Goal: Information Seeking & Learning: Check status

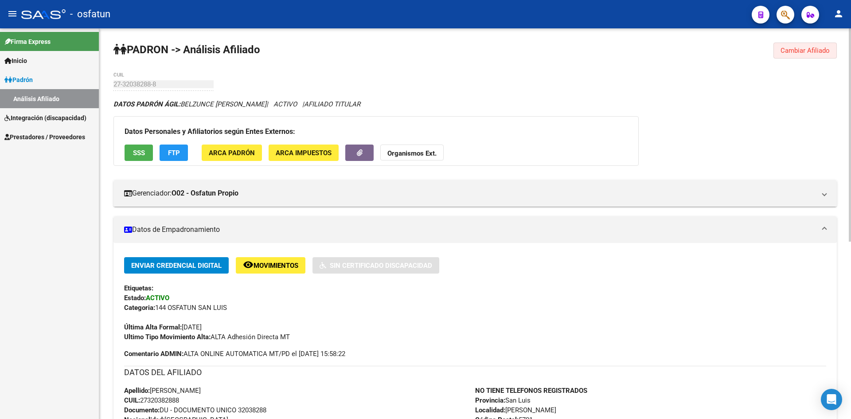
drag, startPoint x: 832, startPoint y: 49, endPoint x: 672, endPoint y: 43, distance: 159.7
click at [831, 49] on button "Cambiar Afiliado" at bounding box center [804, 51] width 63 height 16
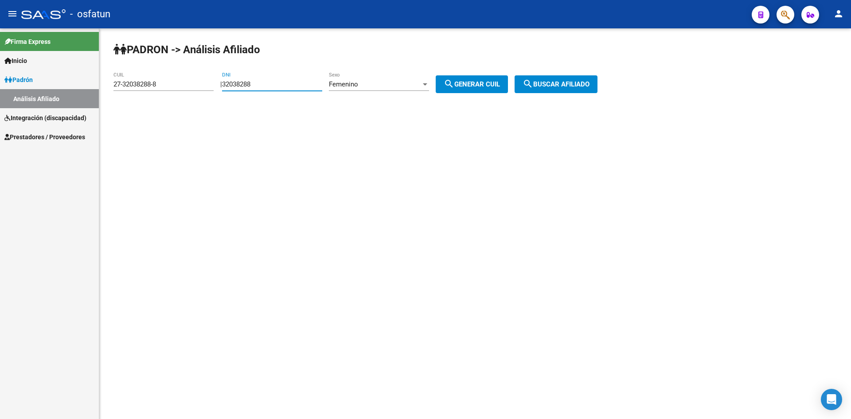
drag, startPoint x: 286, startPoint y: 84, endPoint x: 198, endPoint y: 92, distance: 88.6
click at [198, 88] on app-analisis-afiliado "PADRON -> Análisis Afiliado 27-32038288-8 CUIL | 32038288 DNI Femenino Sexo sea…" at bounding box center [358, 84] width 491 height 8
paste input "1"
type input "19061132"
click at [480, 83] on span "search Generar CUIL" at bounding box center [472, 84] width 56 height 8
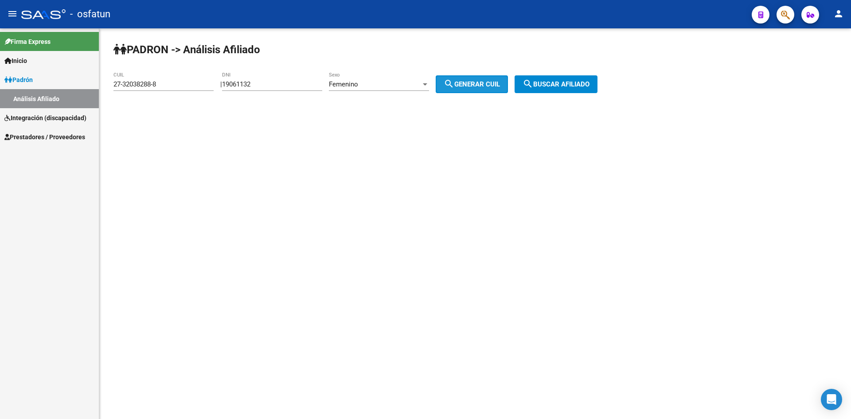
type input "27-19061132-4"
click at [568, 83] on span "search Buscar afiliado" at bounding box center [556, 84] width 67 height 8
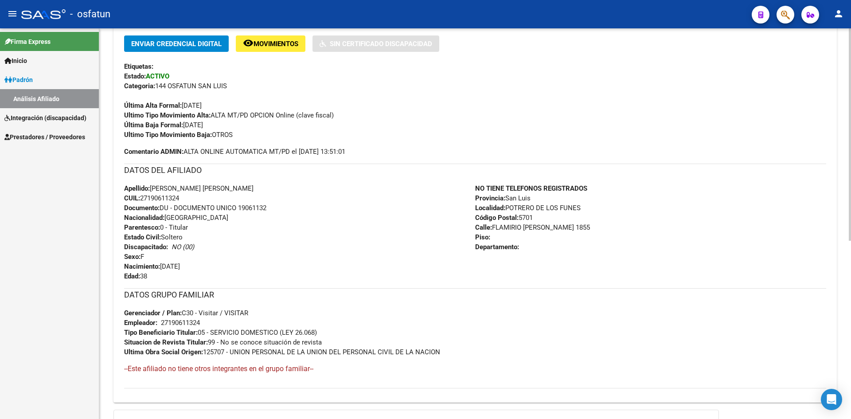
scroll to position [89, 0]
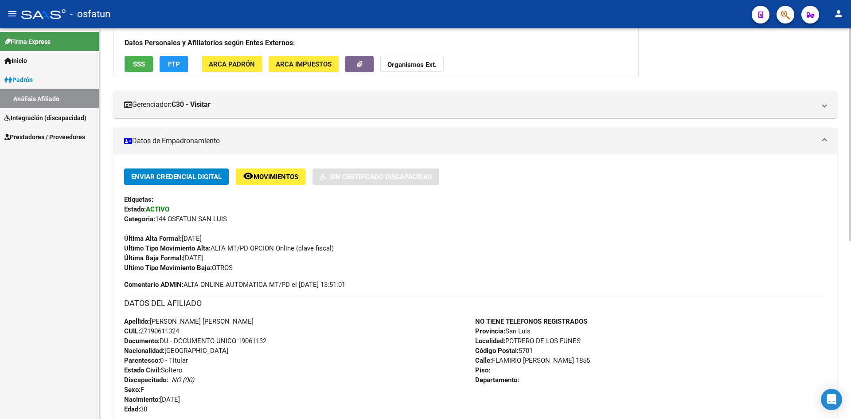
click at [403, 61] on strong "Organismos Ext." at bounding box center [411, 65] width 49 height 8
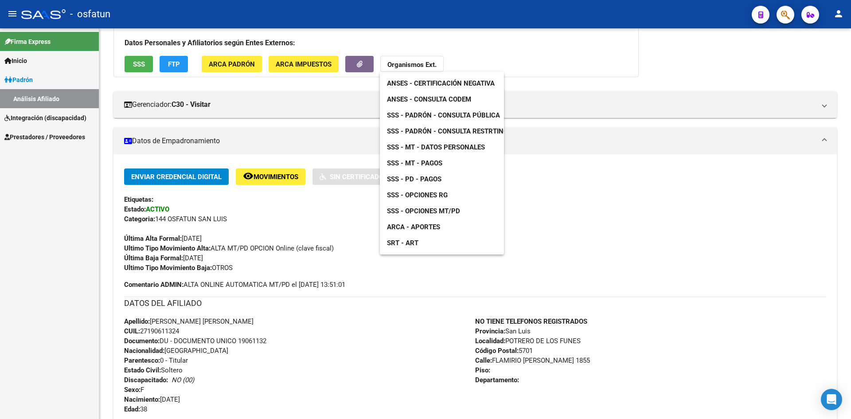
click at [426, 95] on link "ANSES - Consulta CODEM" at bounding box center [429, 99] width 98 height 16
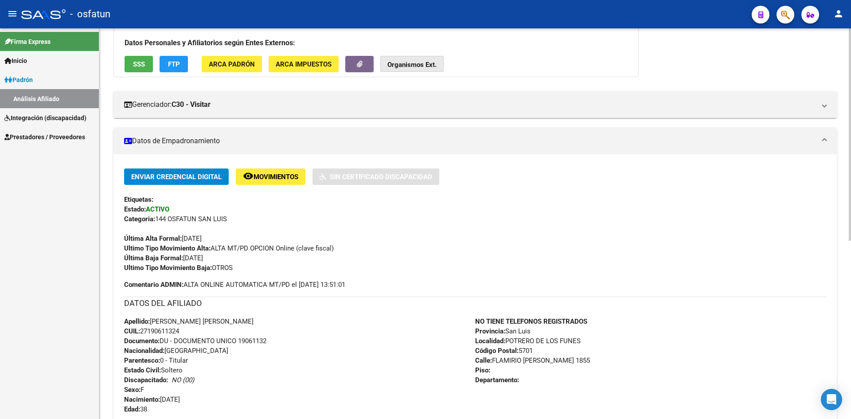
click at [408, 64] on strong "Organismos Ext." at bounding box center [411, 65] width 49 height 8
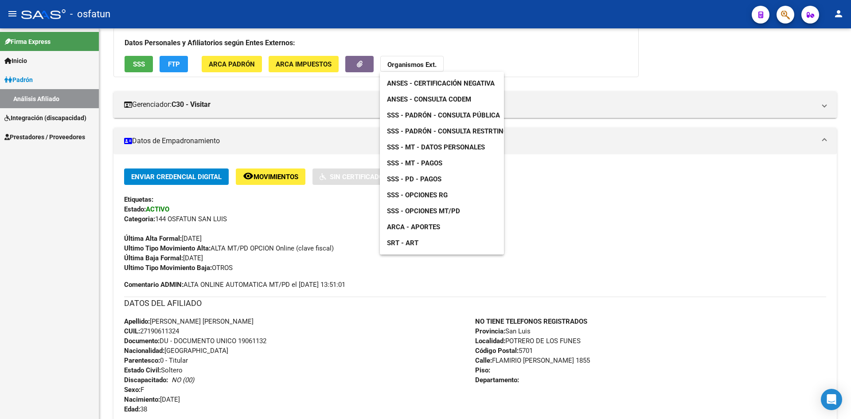
click at [438, 164] on span "SSS - MT - Pagos" at bounding box center [414, 163] width 55 height 8
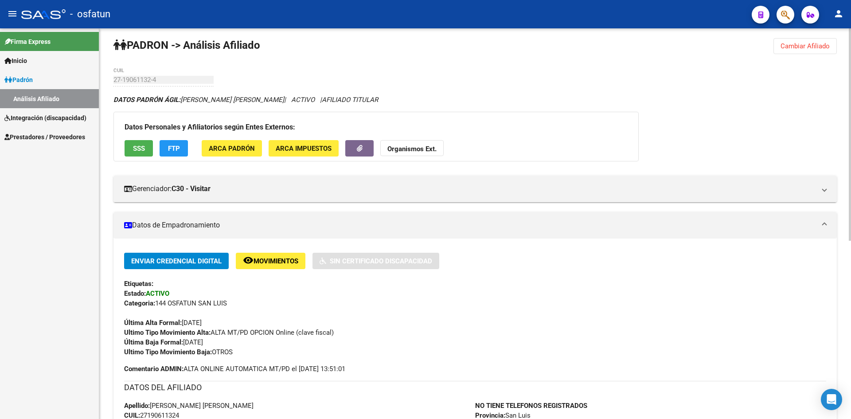
scroll to position [0, 0]
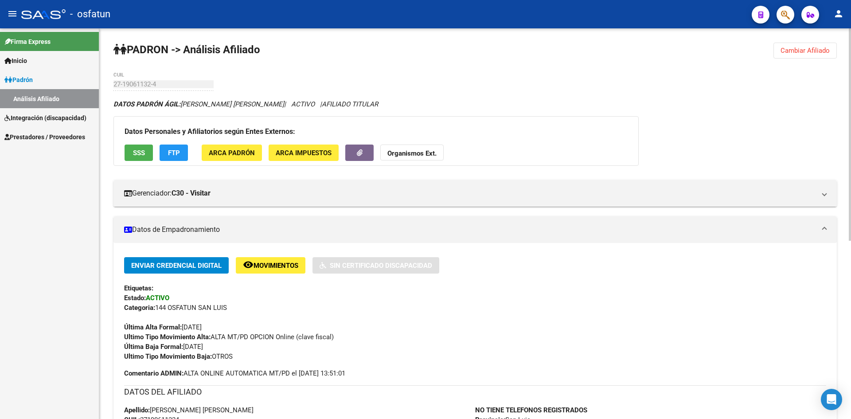
click at [113, 87] on div "[PERSON_NAME] -> Análisis Afiliado Cambiar Afiliado 27-19061132-4 CUIL DATOS [P…" at bounding box center [475, 387] width 752 height 718
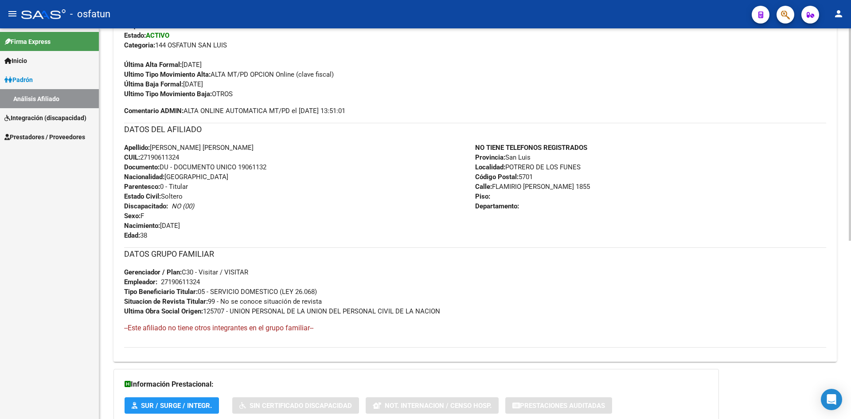
scroll to position [328, 0]
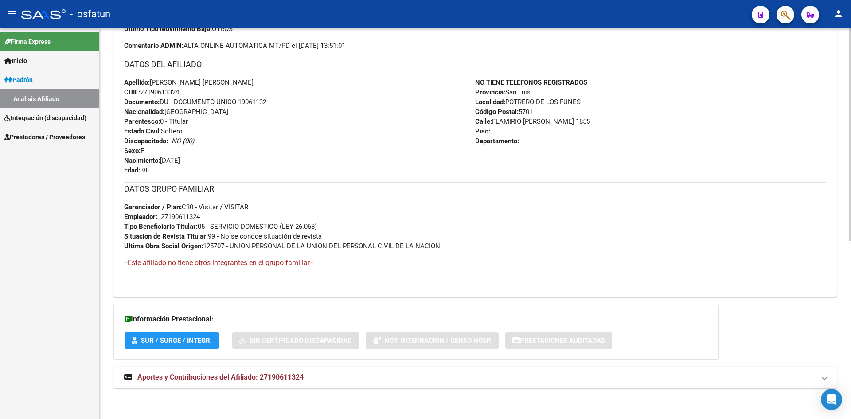
click at [181, 376] on span "Aportes y Contribuciones del Afiliado: 27190611324" at bounding box center [220, 377] width 166 height 8
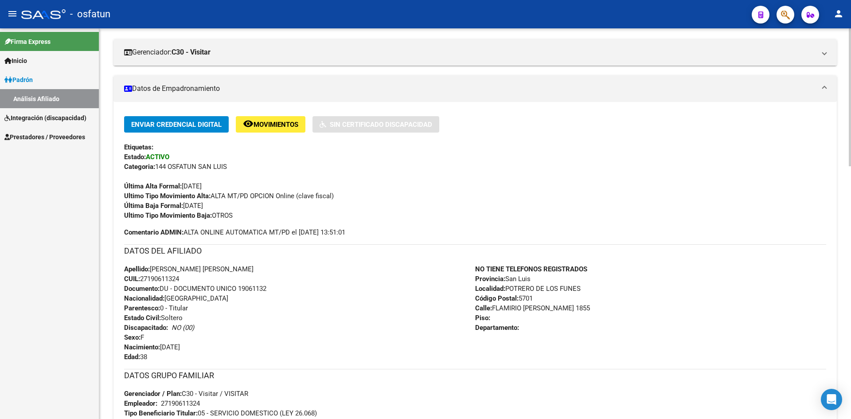
scroll to position [8, 0]
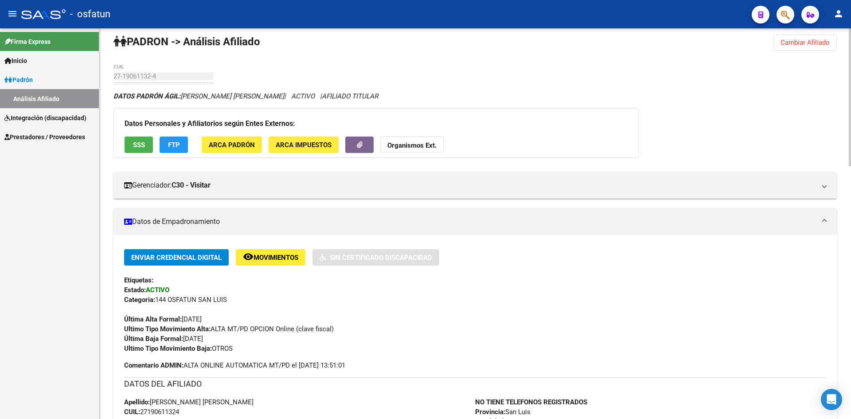
click at [238, 143] on span "ARCA Padrón" at bounding box center [232, 145] width 46 height 8
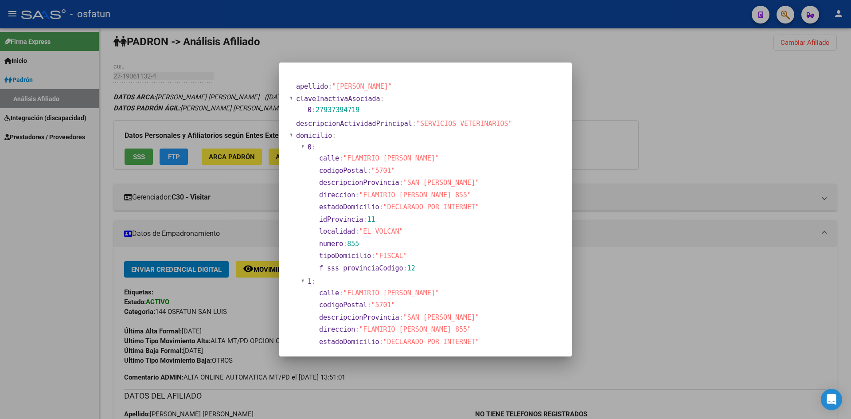
click at [672, 121] on div at bounding box center [425, 209] width 851 height 419
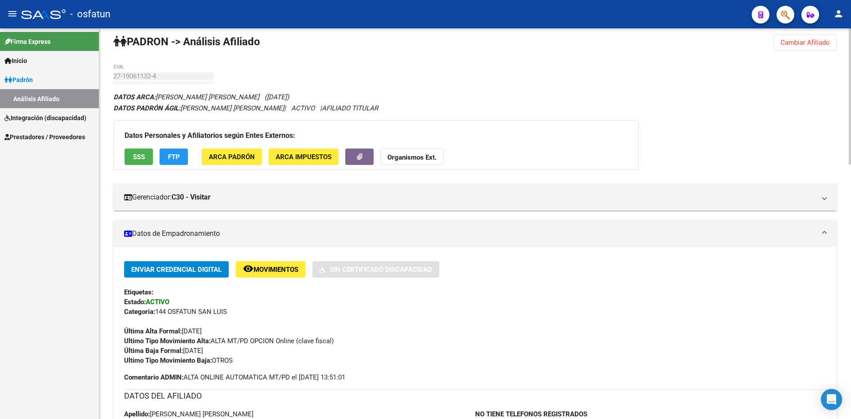
click at [306, 157] on span "ARCA Impuestos" at bounding box center [304, 157] width 56 height 8
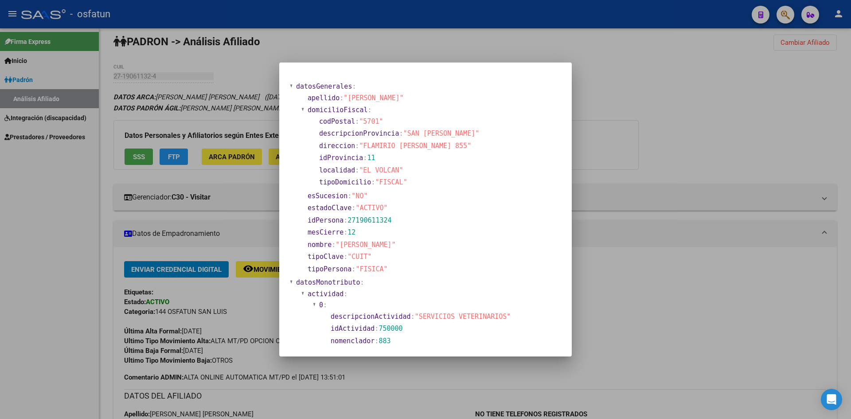
click at [652, 170] on div at bounding box center [425, 209] width 851 height 419
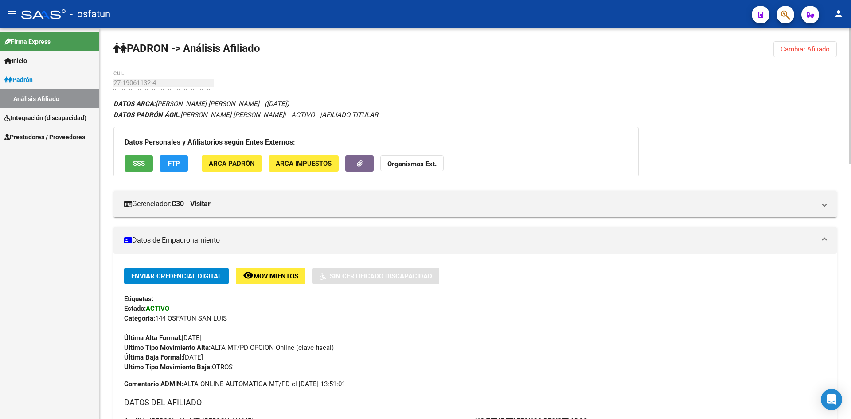
scroll to position [0, 0]
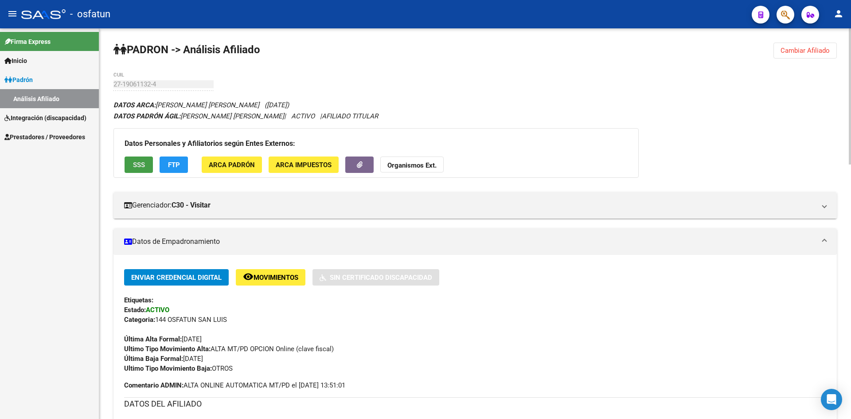
click at [141, 168] on span "SSS" at bounding box center [139, 165] width 12 height 8
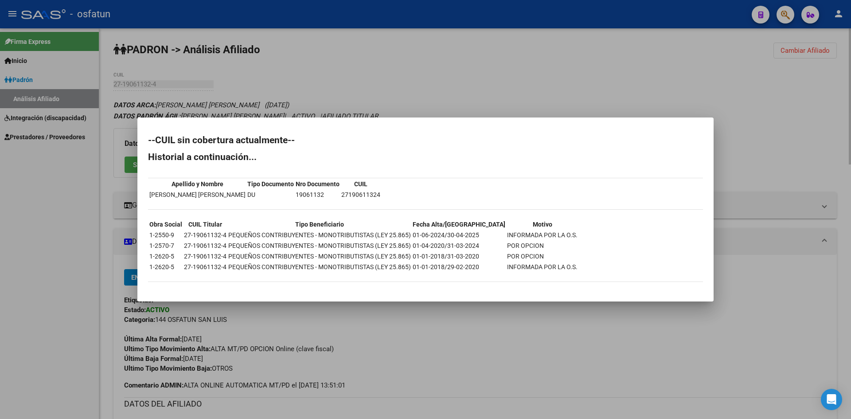
drag, startPoint x: 851, startPoint y: 101, endPoint x: 827, endPoint y: 101, distance: 23.5
click at [847, 101] on div at bounding box center [425, 209] width 851 height 419
